Goal: Transaction & Acquisition: Purchase product/service

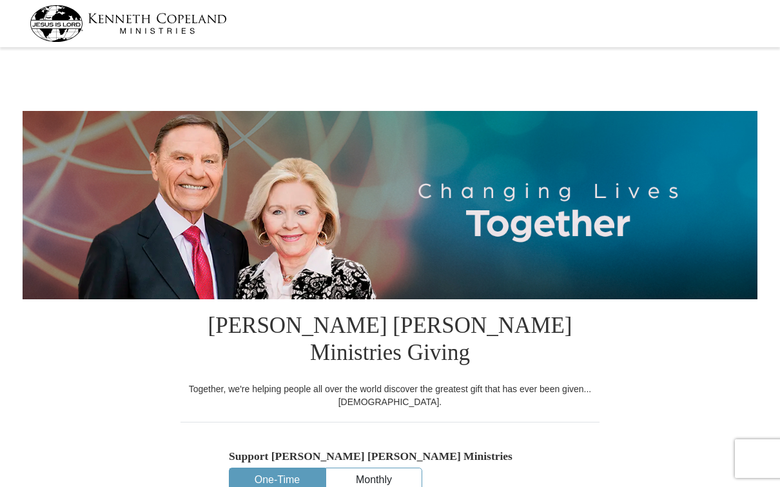
select select "WA"
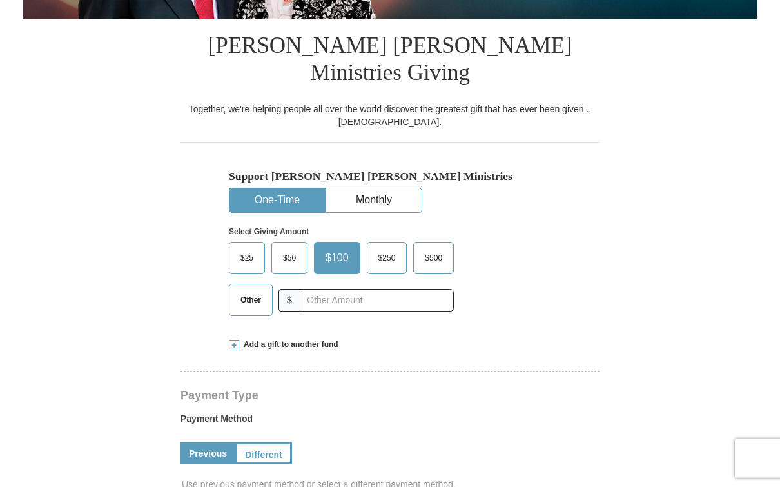
scroll to position [284, 0]
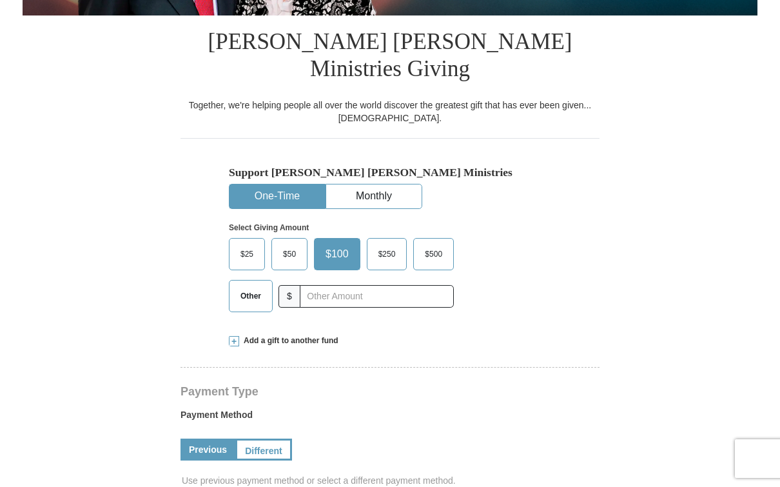
click at [258, 286] on span "Other" at bounding box center [251, 295] width 34 height 19
click at [0, 0] on input "Other" at bounding box center [0, 0] width 0 height 0
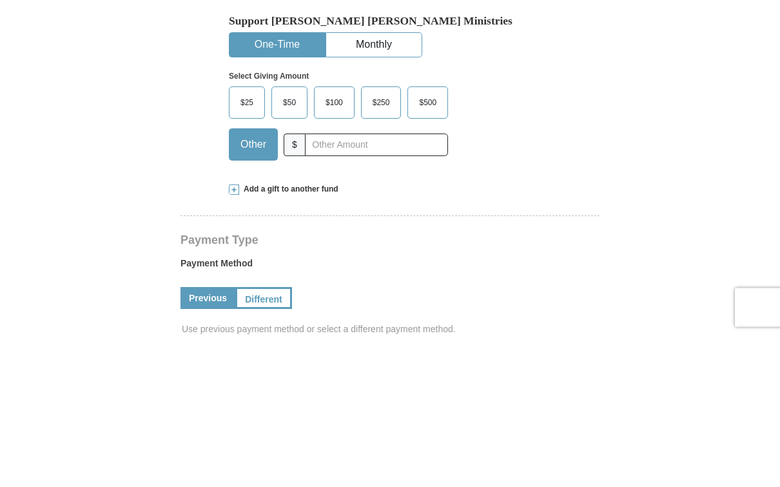
click at [341, 244] on span "$100" at bounding box center [334, 253] width 30 height 19
click at [0, 0] on input "$100" at bounding box center [0, 0] width 0 height 0
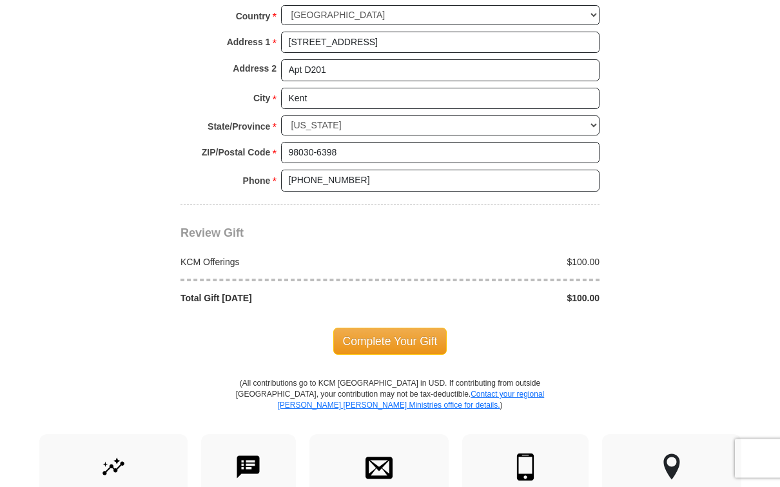
scroll to position [1042, 0]
click at [405, 327] on span "Complete Your Gift" at bounding box center [390, 340] width 114 height 27
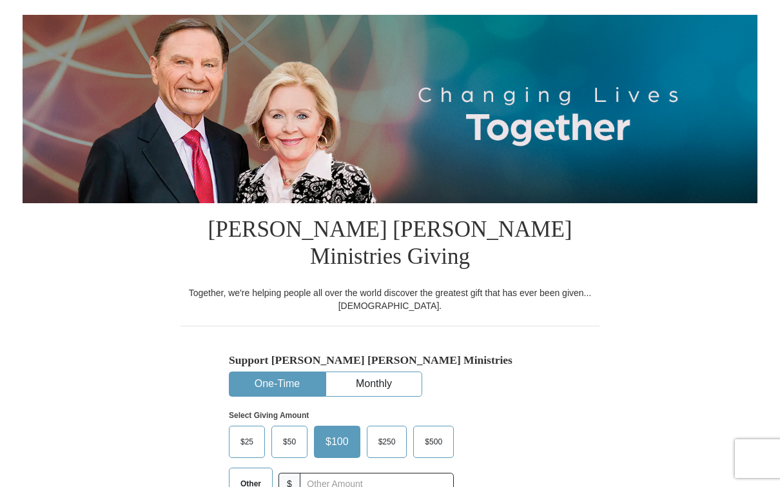
select select "WA"
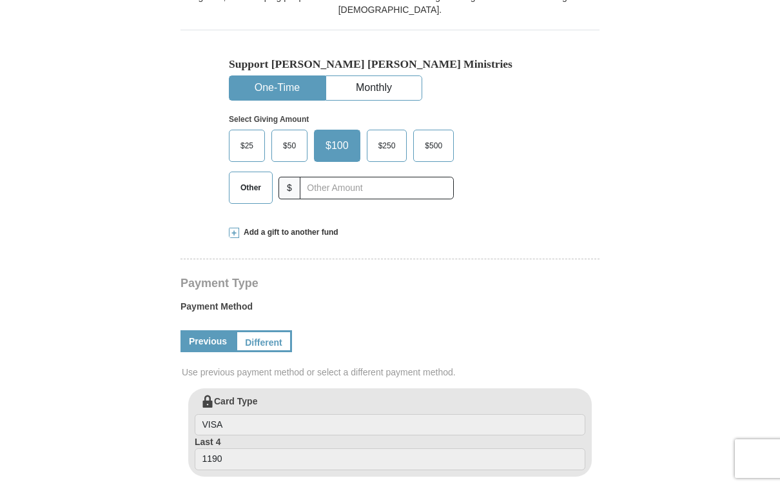
scroll to position [391, 0]
click at [299, 228] on span "Add a gift to another fund" at bounding box center [288, 233] width 99 height 11
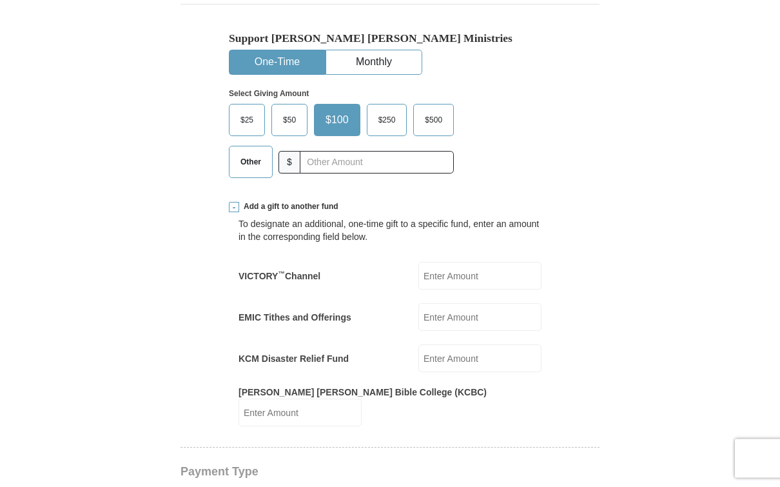
scroll to position [421, 0]
